Goal: Task Accomplishment & Management: Complete application form

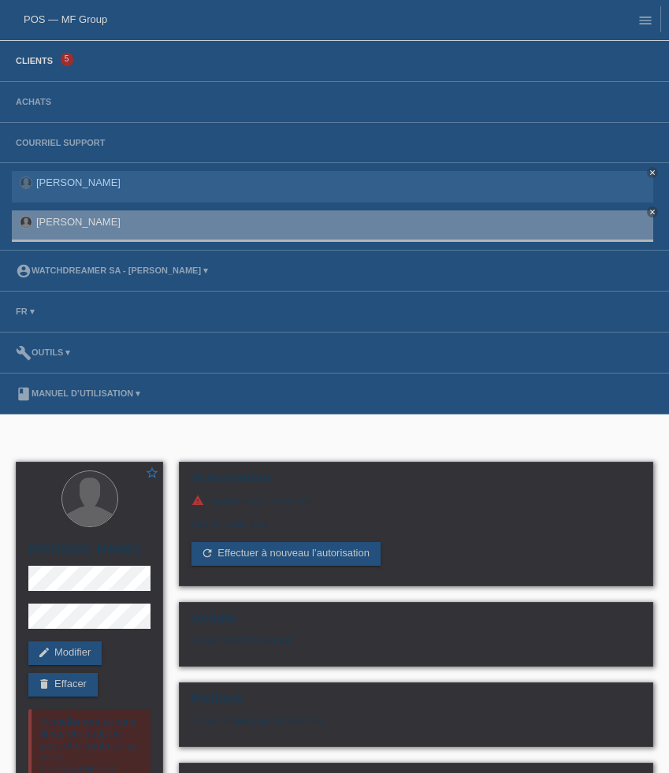
click at [53, 64] on link "Clients" at bounding box center [34, 60] width 53 height 9
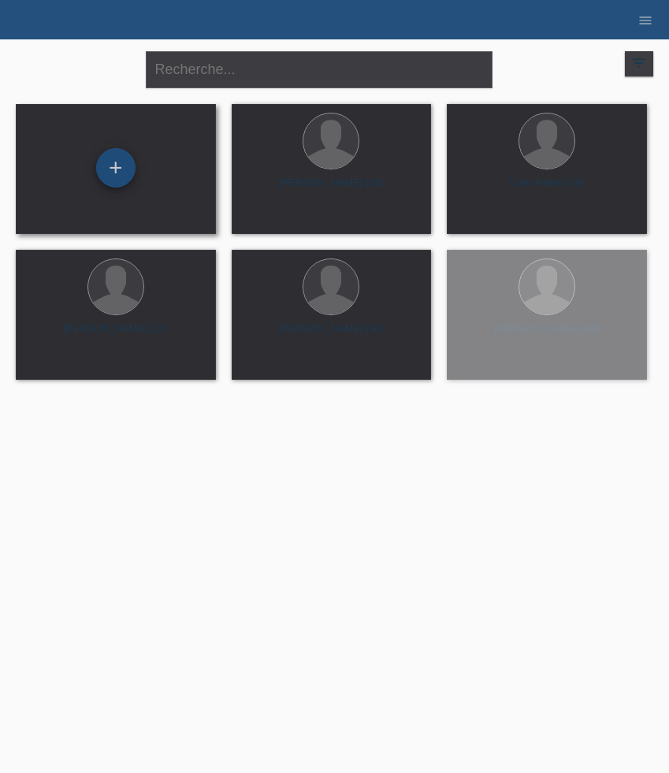
click at [112, 162] on div "+" at bounding box center [115, 167] width 39 height 39
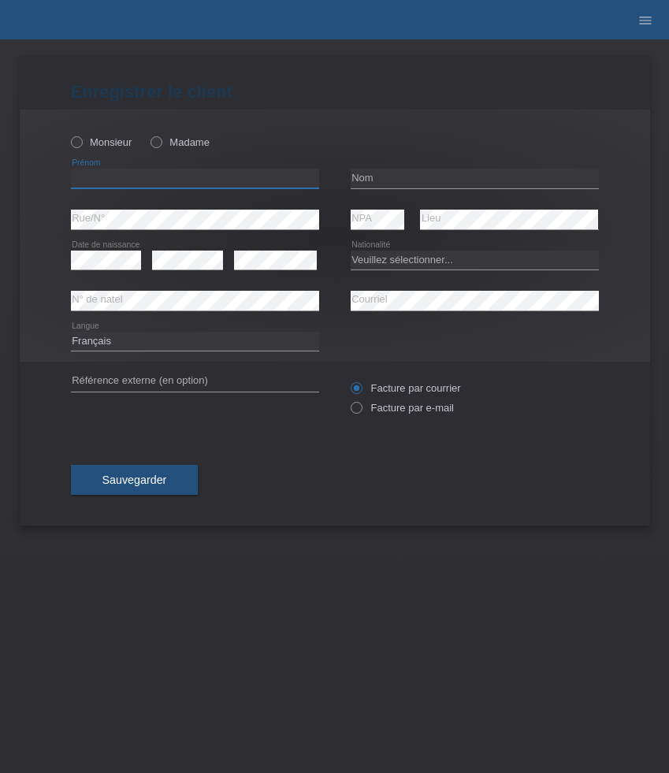
click at [141, 172] on input "text" at bounding box center [195, 179] width 248 height 20
paste input "[PERSON_NAME]"
type input "[PERSON_NAME]"
click at [108, 138] on label "Monsieur" at bounding box center [101, 142] width 61 height 12
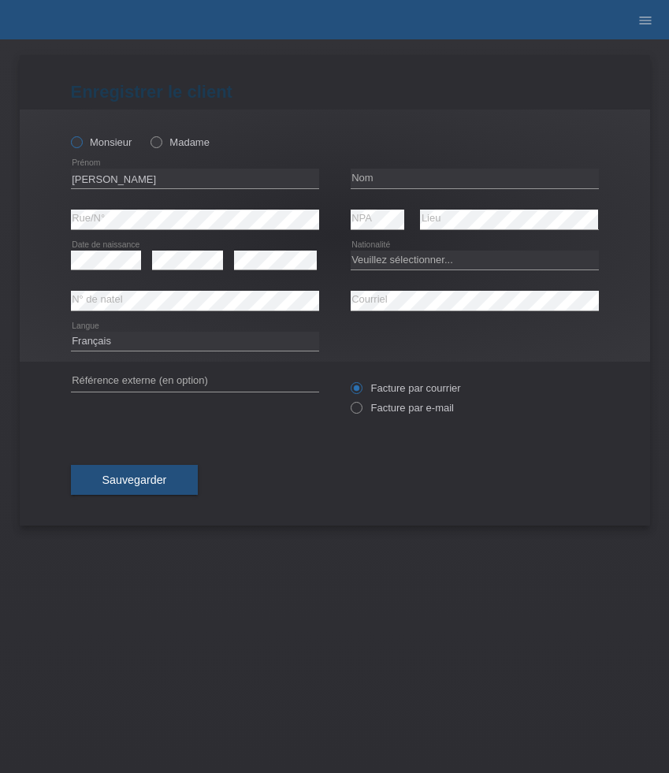
click at [81, 138] on input "Monsieur" at bounding box center [76, 141] width 10 height 10
radio input "true"
click at [400, 177] on input "text" at bounding box center [475, 179] width 248 height 20
paste input "[PERSON_NAME]"
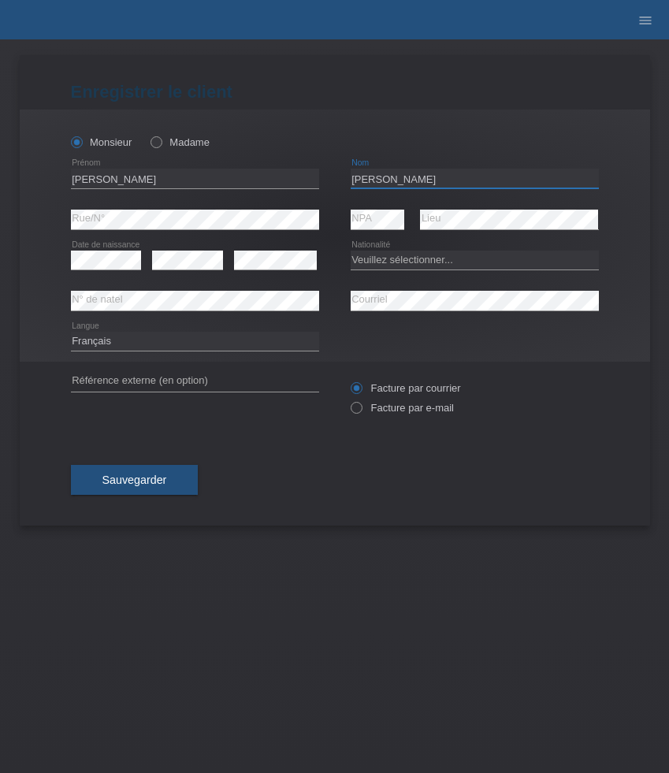
type input "[PERSON_NAME]"
click at [397, 261] on select "Veuillez sélectionner... Suisse Allemagne Autriche Liechtenstein ------------ A…" at bounding box center [475, 260] width 248 height 19
select select "CH"
click at [351, 251] on select "Veuillez sélectionner... Suisse Allemagne Autriche Liechtenstein ------------ A…" at bounding box center [475, 260] width 248 height 19
click at [382, 414] on label "Facture par e-mail" at bounding box center [402, 408] width 103 height 12
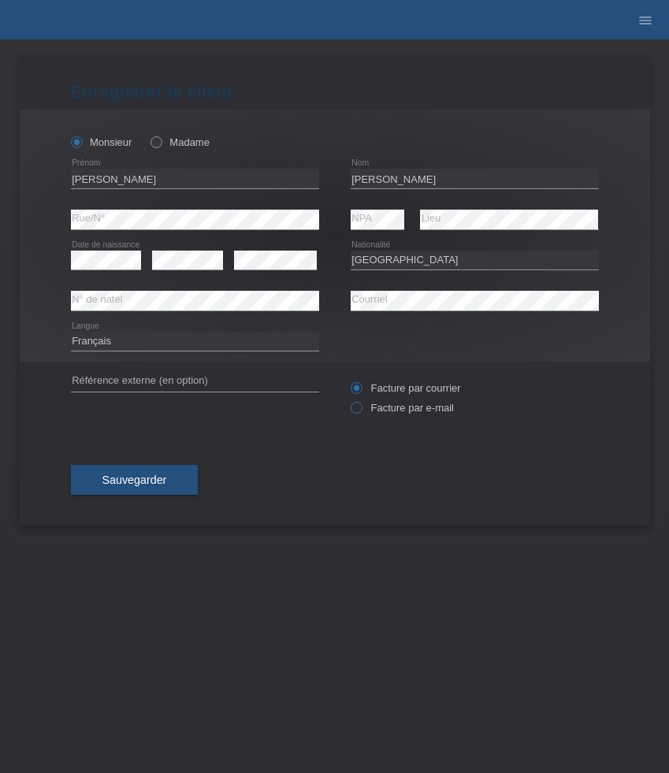
click at [361, 415] on input "Facture par e-mail" at bounding box center [356, 412] width 10 height 20
radio input "true"
click at [140, 475] on button "Sauvegarder" at bounding box center [135, 480] width 128 height 30
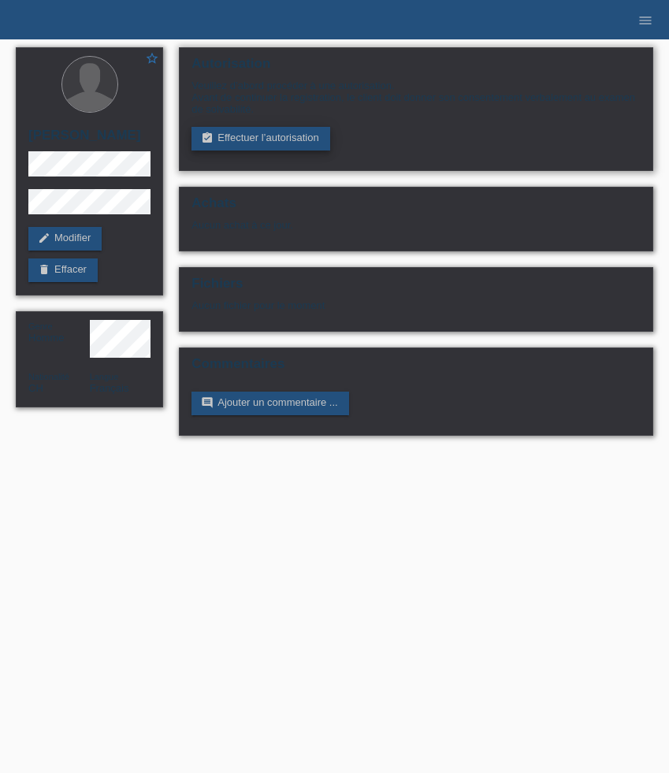
click at [260, 142] on link "assignment_turned_in Effectuer l’autorisation" at bounding box center [261, 139] width 138 height 24
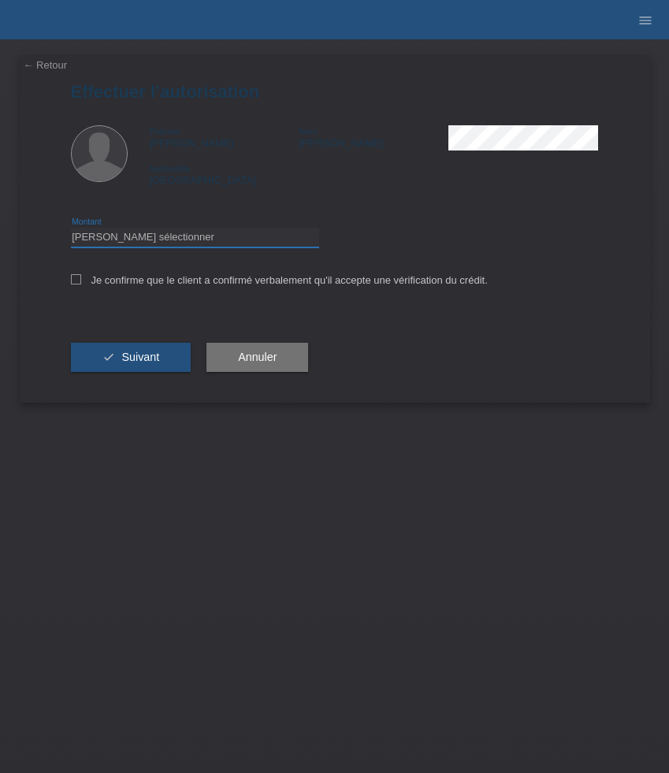
click at [244, 239] on select "Veuillez sélectionner CHF 1.00 - CHF 499.00 CHF 500.00 - CHF 1'999.00 CHF 2'000…" at bounding box center [195, 237] width 248 height 19
select select "3"
click at [71, 230] on select "Veuillez sélectionner CHF 1.00 - CHF 499.00 CHF 500.00 - CHF 1'999.00 CHF 2'000…" at bounding box center [195, 237] width 248 height 19
click at [185, 280] on label "Je confirme que le client a confirmé verbalement qu'il accepte une vérification…" at bounding box center [279, 280] width 417 height 12
click at [81, 280] on input "Je confirme que le client a confirmé verbalement qu'il accepte une vérification…" at bounding box center [76, 279] width 10 height 10
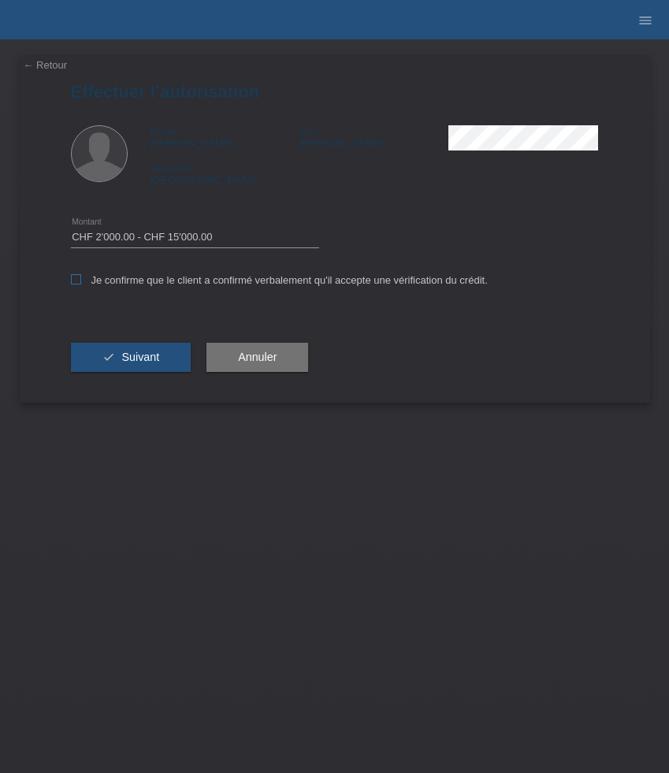
checkbox input "true"
click at [153, 363] on span "Suivant" at bounding box center [140, 357] width 38 height 13
